Goal: Transaction & Acquisition: Obtain resource

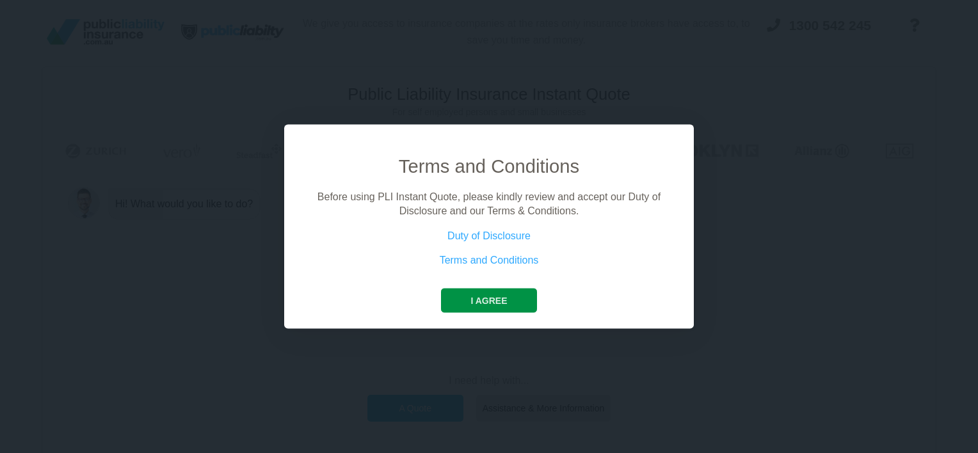
click at [502, 296] on button "I agree" at bounding box center [488, 300] width 95 height 24
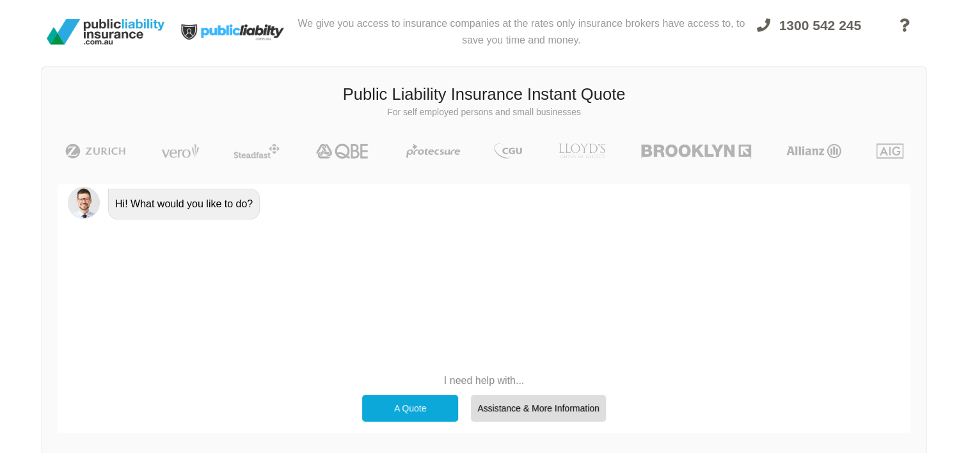
click at [392, 405] on div "A Quote" at bounding box center [410, 408] width 96 height 27
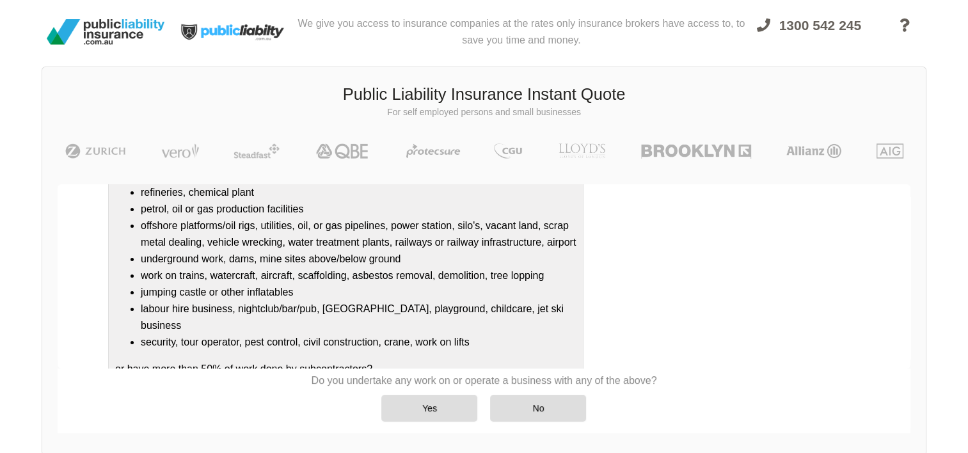
scroll to position [168, 0]
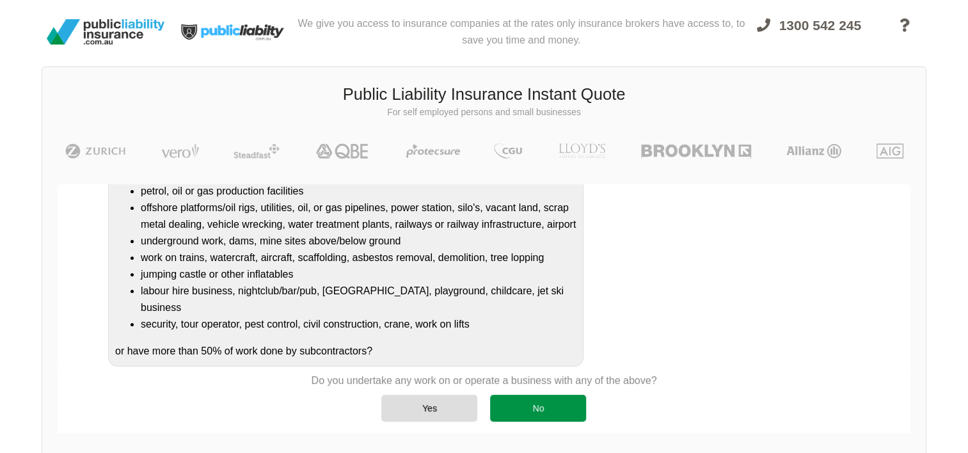
click at [550, 406] on div "No" at bounding box center [538, 408] width 96 height 27
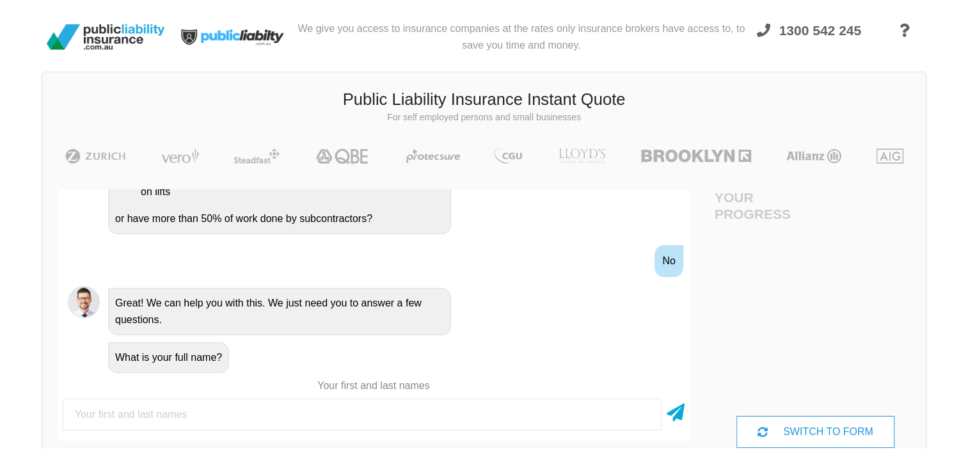
scroll to position [0, 0]
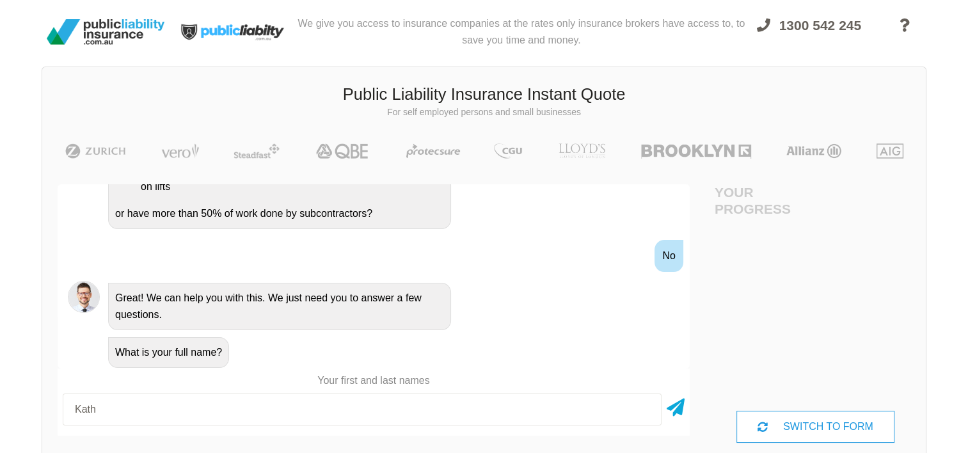
type input "[PERSON_NAME]"
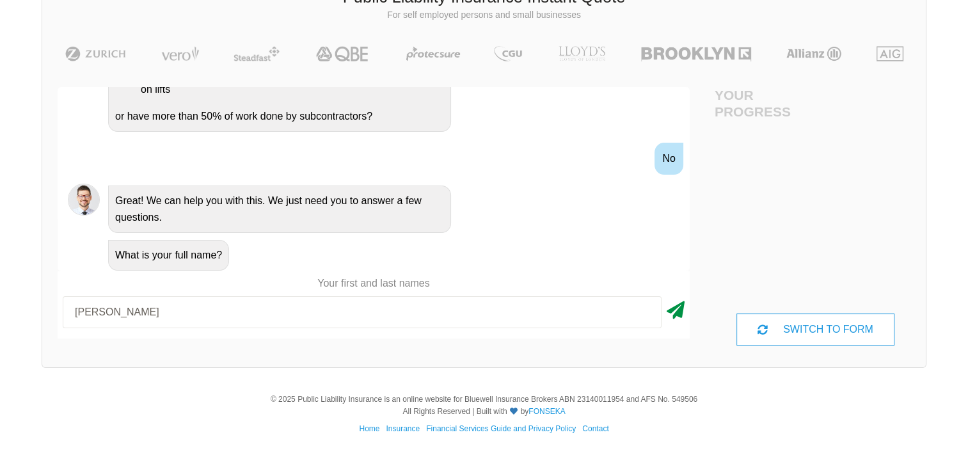
click at [670, 310] on icon at bounding box center [676, 307] width 18 height 23
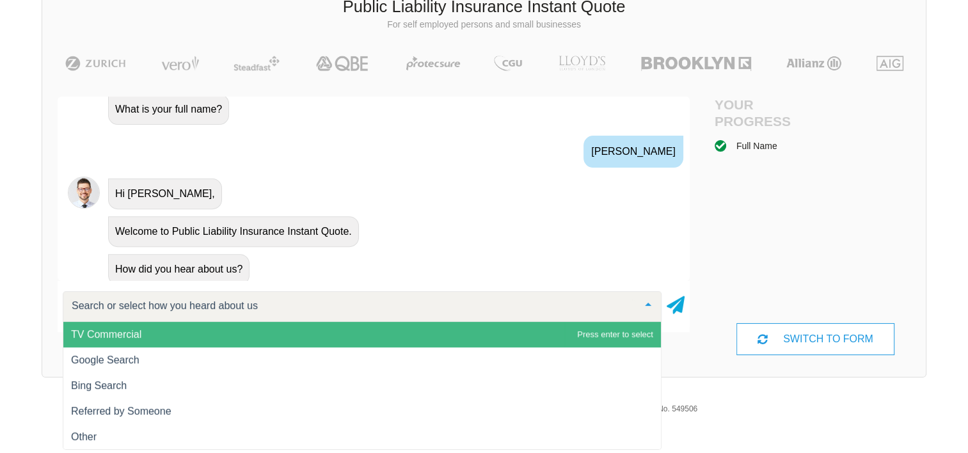
scroll to position [515, 0]
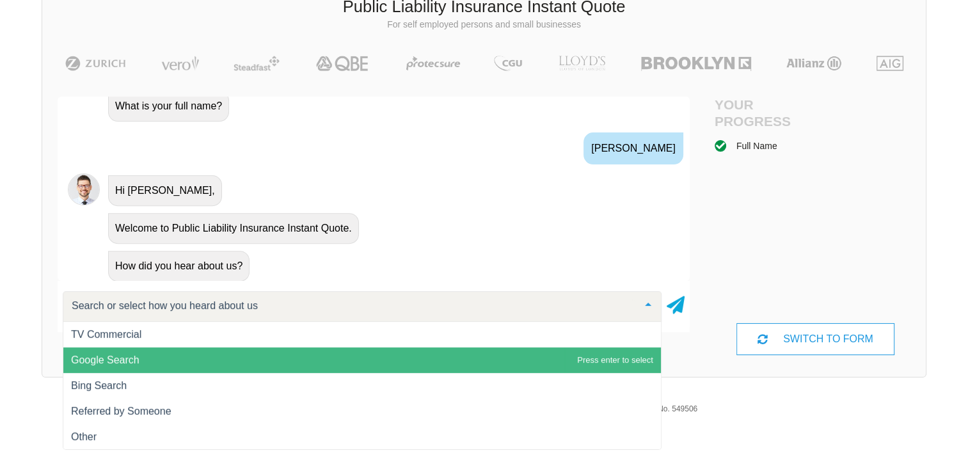
click at [543, 369] on span "Google Search" at bounding box center [362, 360] width 598 height 26
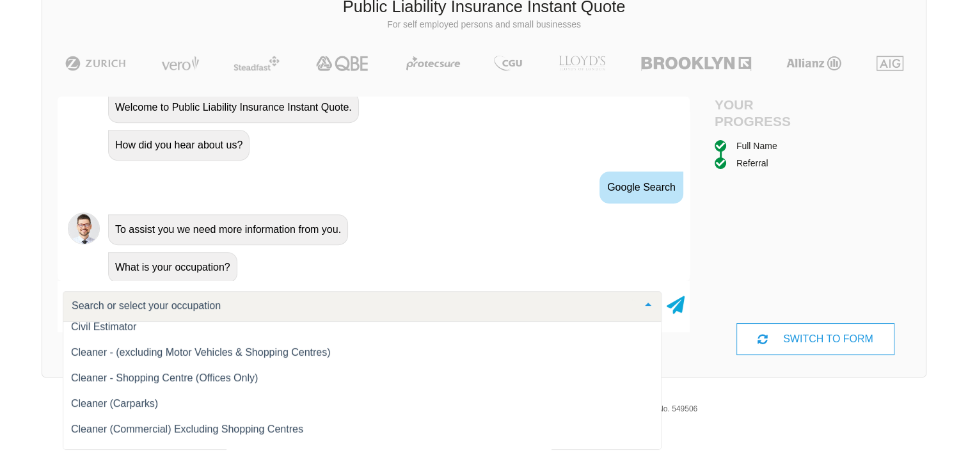
scroll to position [3605, 0]
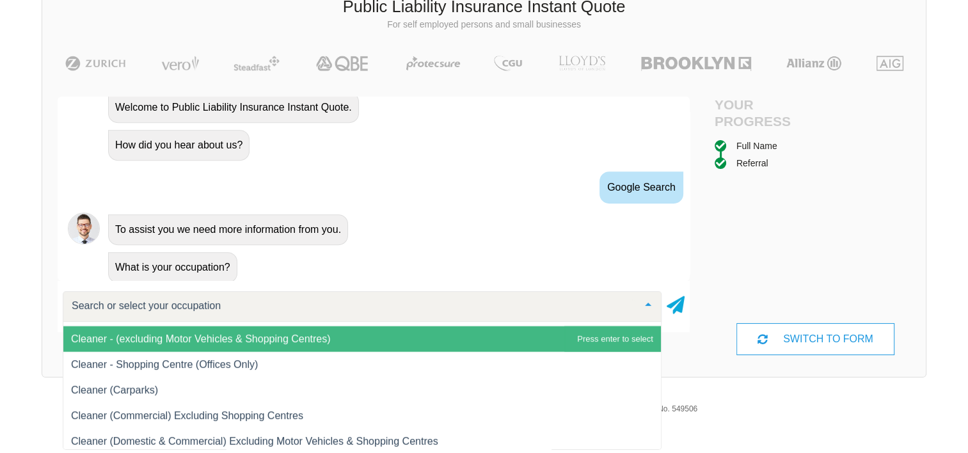
click at [499, 342] on span "Cleaner - (excluding Motor Vehicles & Shopping Centres)" at bounding box center [362, 339] width 598 height 26
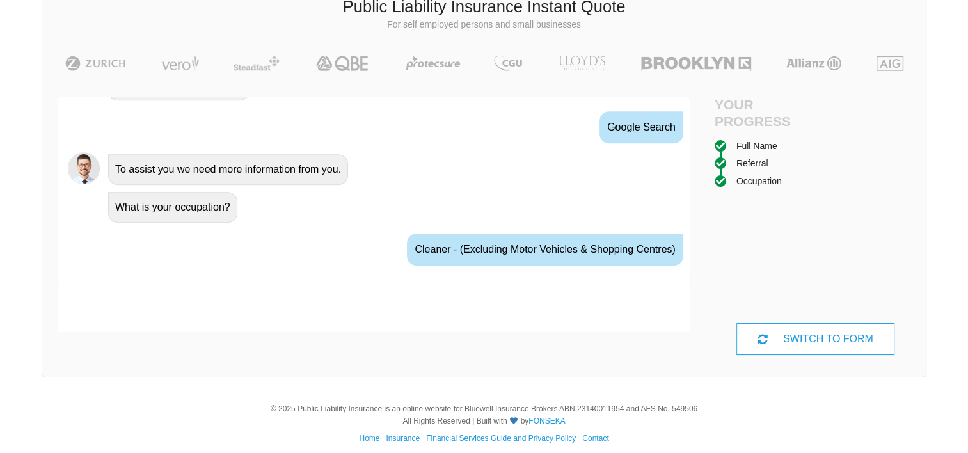
scroll to position [719, 0]
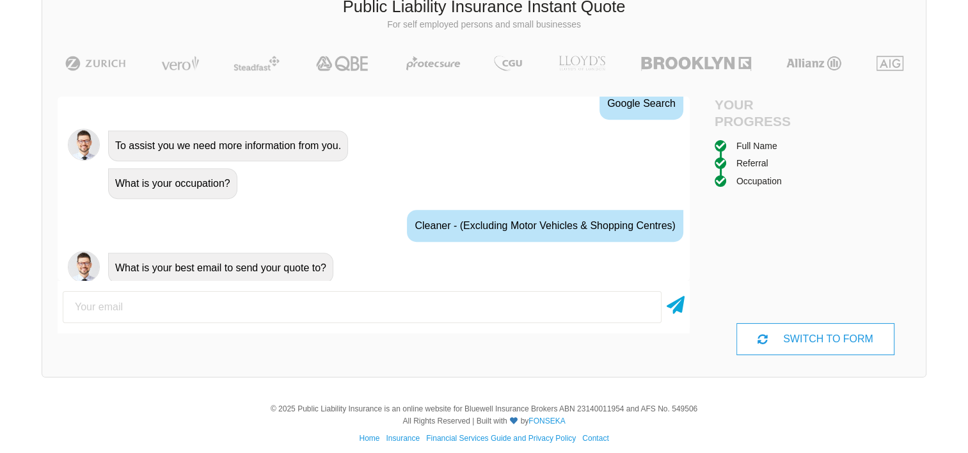
click at [459, 313] on input "email" at bounding box center [362, 307] width 599 height 32
type input "[EMAIL_ADDRESS][DOMAIN_NAME]"
click at [676, 305] on icon at bounding box center [676, 302] width 18 height 23
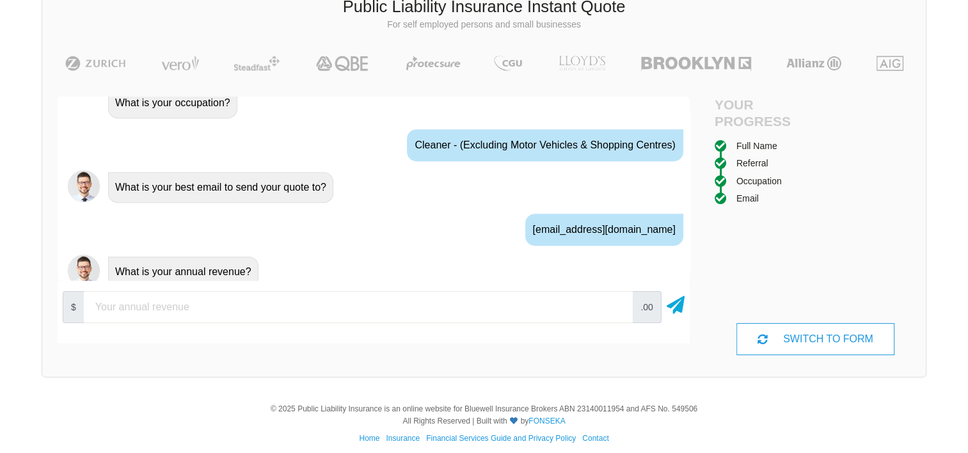
scroll to position [803, 0]
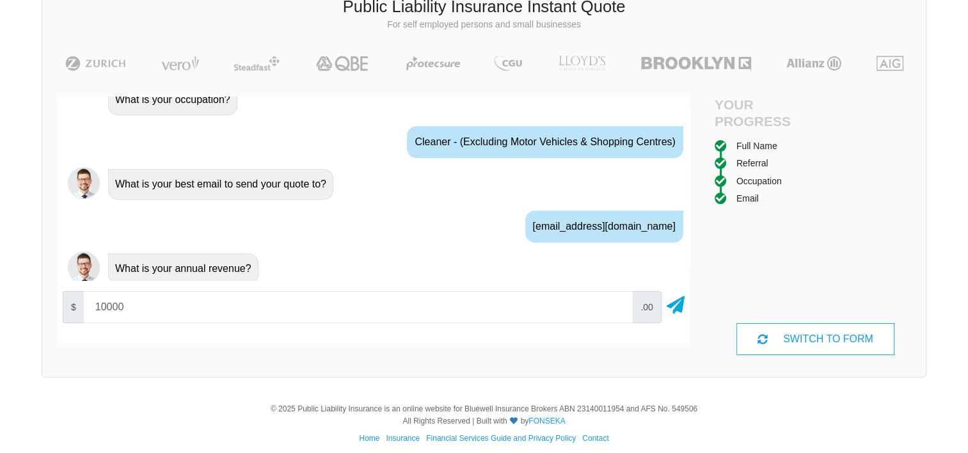
click at [617, 303] on input "10000" at bounding box center [358, 307] width 549 height 32
click at [617, 303] on input "20000" at bounding box center [358, 307] width 549 height 32
type input "30000"
click at [617, 303] on input "30000" at bounding box center [358, 307] width 549 height 32
click at [676, 307] on icon at bounding box center [676, 302] width 18 height 23
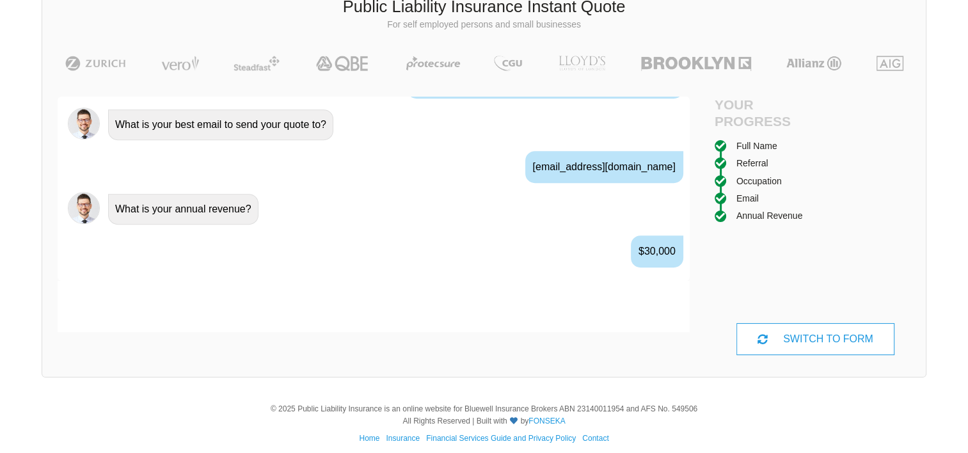
scroll to position [887, 0]
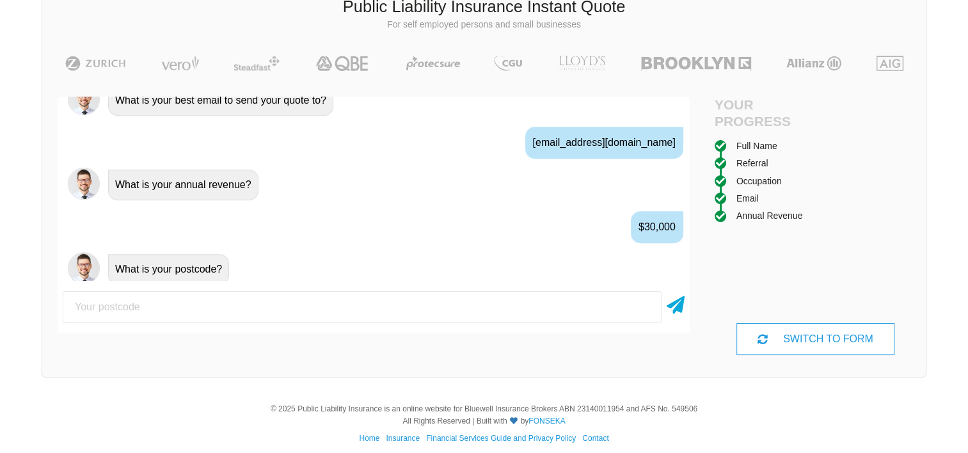
click at [581, 301] on input "number" at bounding box center [362, 307] width 599 height 32
type input "2343"
click at [675, 307] on icon at bounding box center [676, 302] width 18 height 23
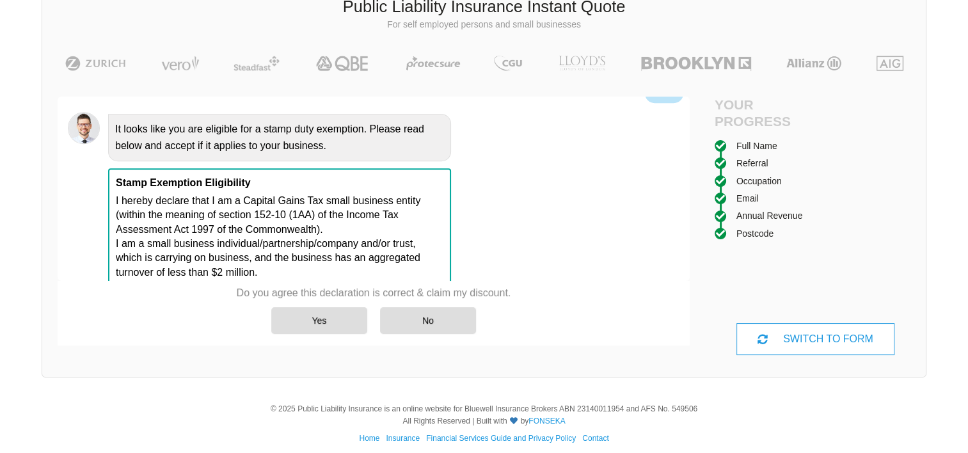
scroll to position [1113, 0]
click at [294, 313] on div "Yes" at bounding box center [319, 320] width 96 height 27
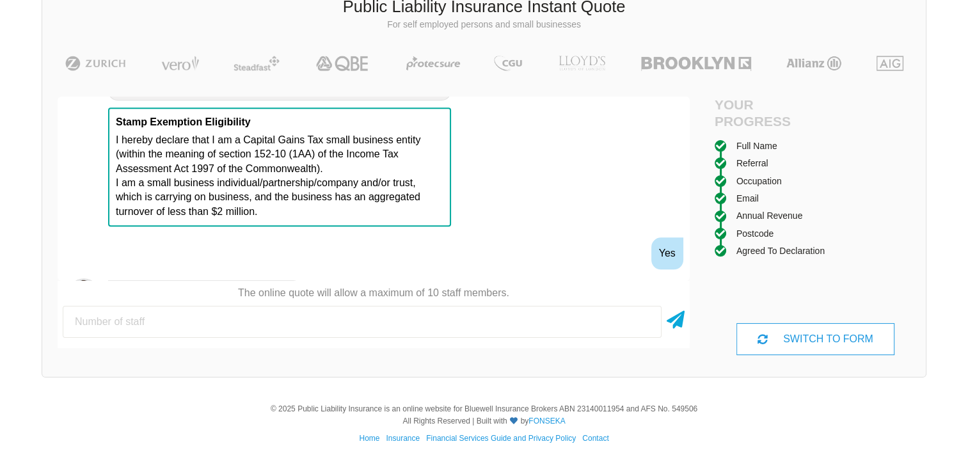
scroll to position [1196, 0]
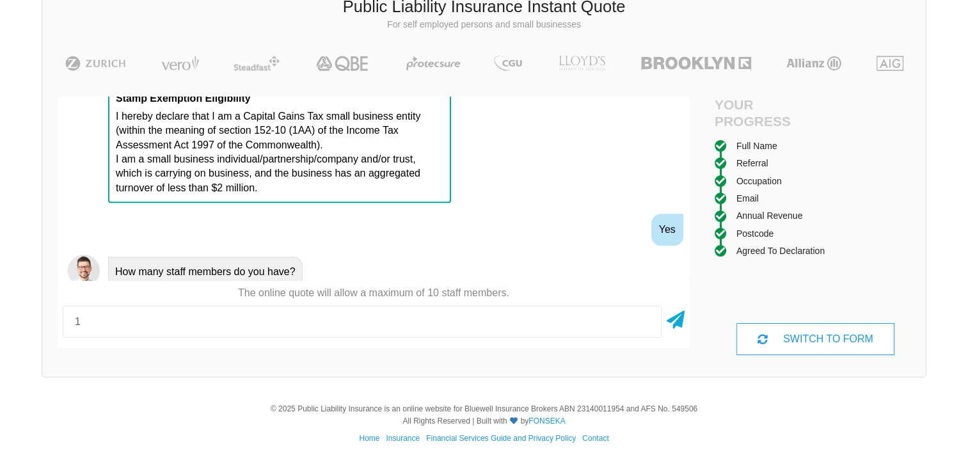
type input "1"
click at [645, 318] on input "1" at bounding box center [362, 322] width 599 height 32
click at [675, 322] on icon at bounding box center [676, 317] width 18 height 23
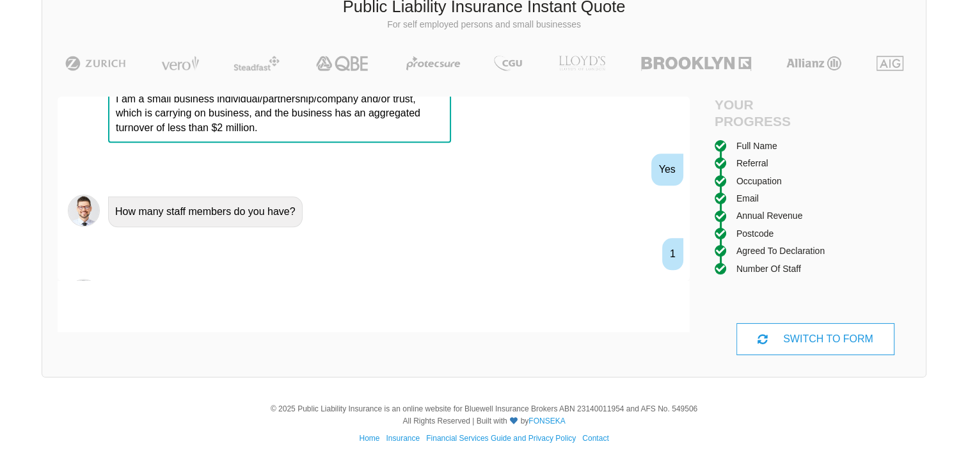
scroll to position [1280, 0]
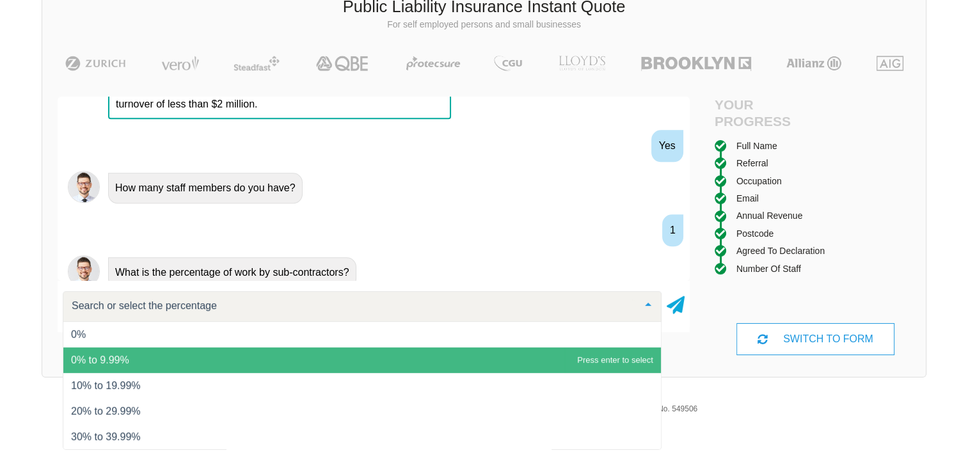
click at [614, 362] on span "0% to 9.99%" at bounding box center [362, 360] width 598 height 26
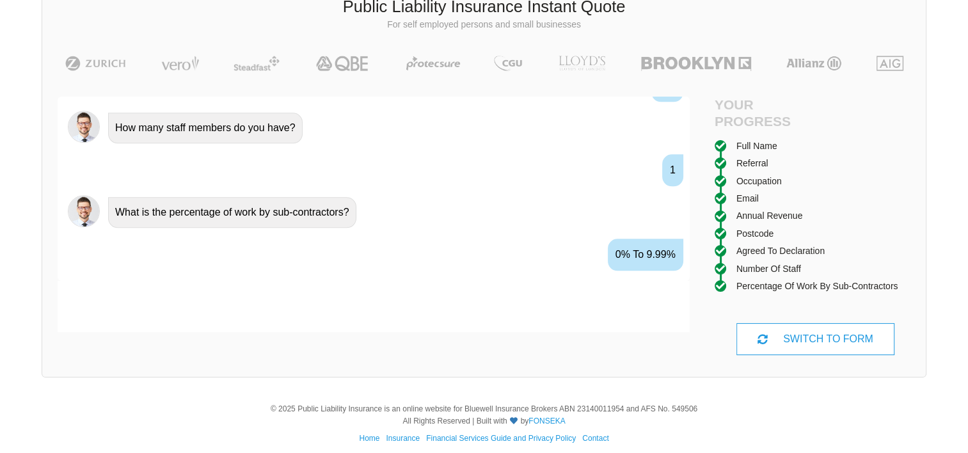
scroll to position [1364, 0]
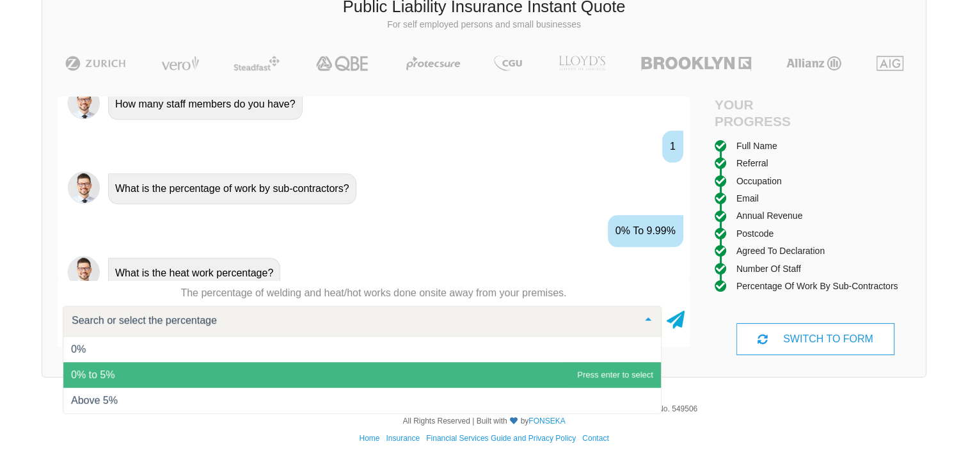
click at [599, 366] on span "0% to 5%" at bounding box center [362, 375] width 598 height 26
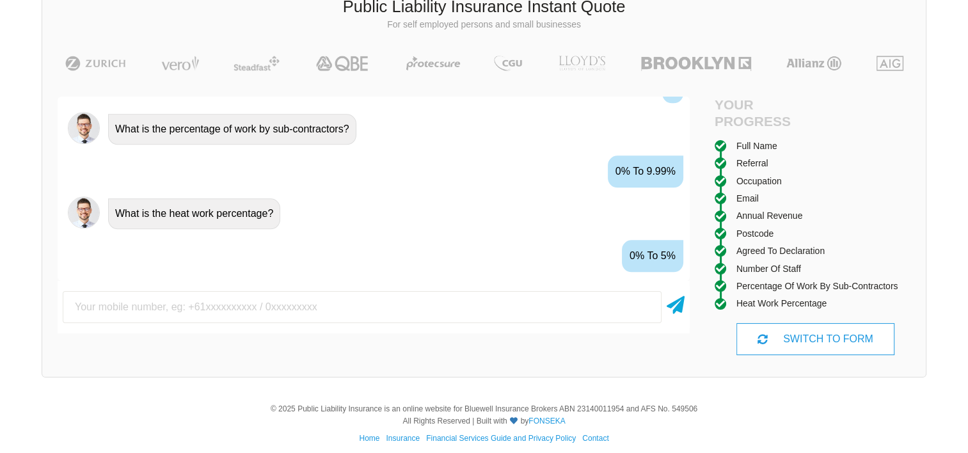
scroll to position [1448, 0]
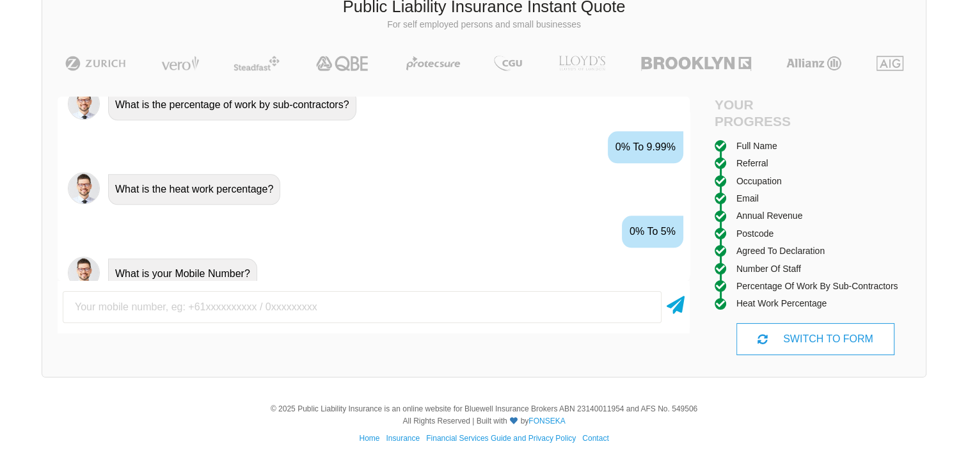
click at [584, 317] on input "text" at bounding box center [362, 307] width 599 height 32
type input "0488911698"
click at [680, 310] on icon at bounding box center [676, 302] width 18 height 23
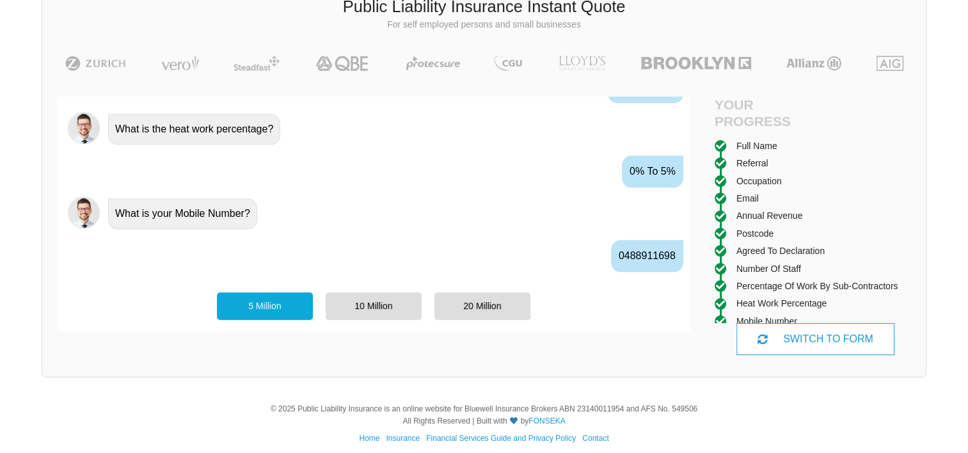
scroll to position [1531, 0]
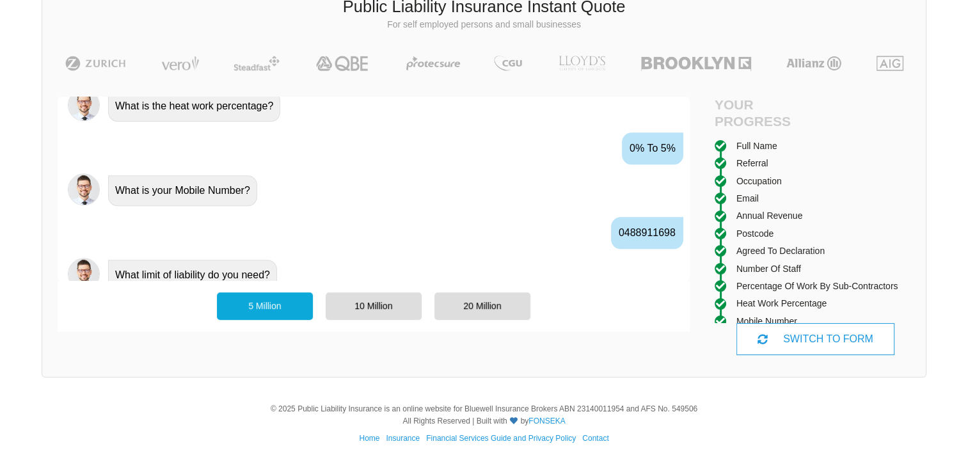
click at [253, 300] on div "5 Million" at bounding box center [265, 305] width 96 height 27
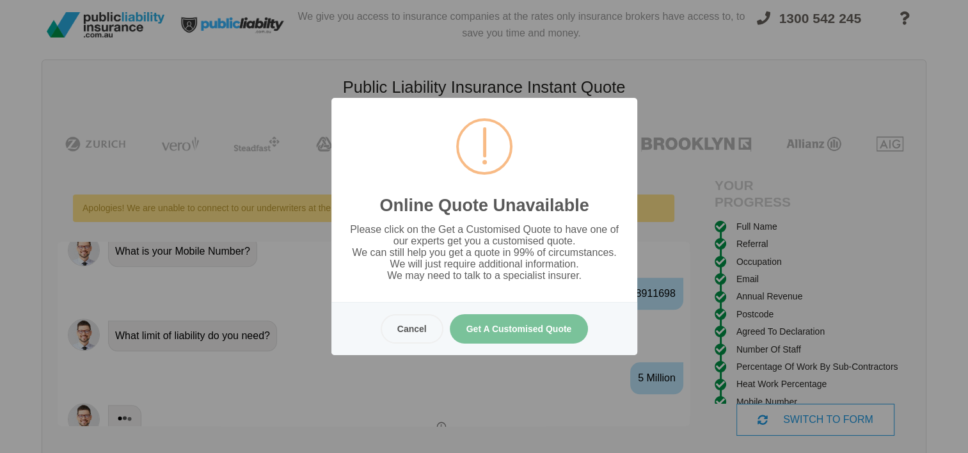
scroll to position [0, 0]
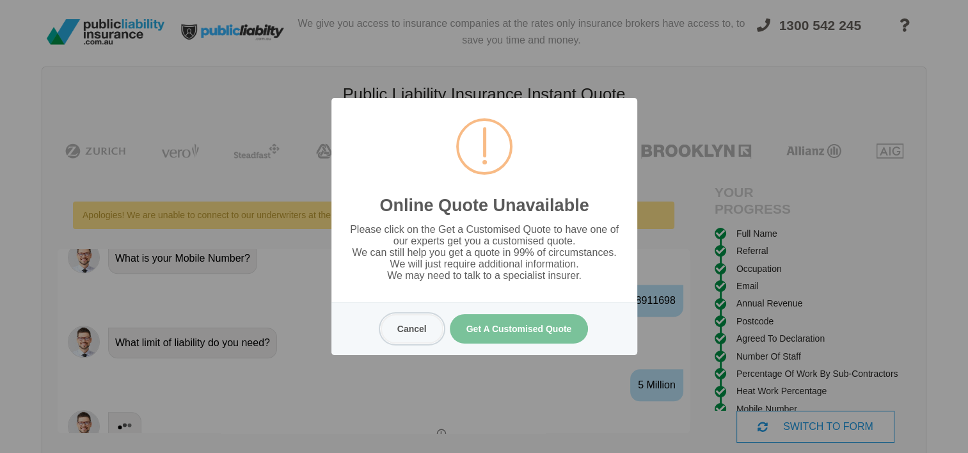
click at [392, 328] on button "Cancel" at bounding box center [411, 328] width 63 height 29
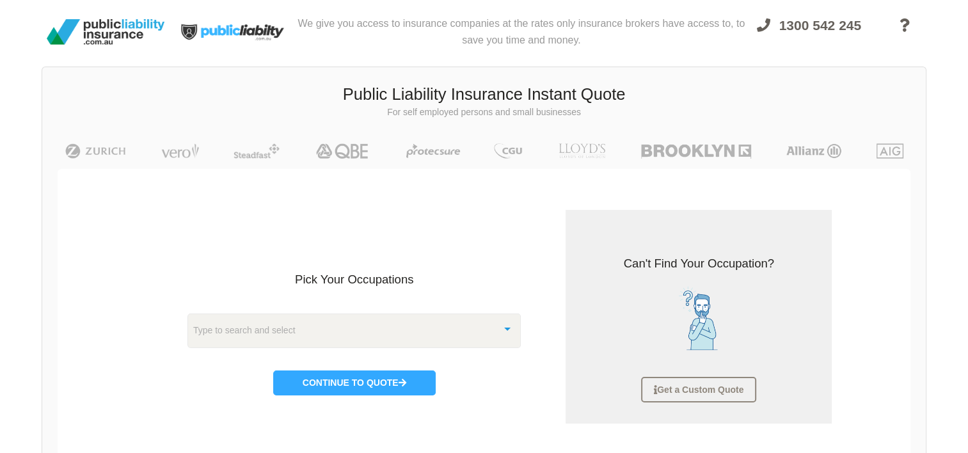
scroll to position [32, 0]
